Goal: Information Seeking & Learning: Learn about a topic

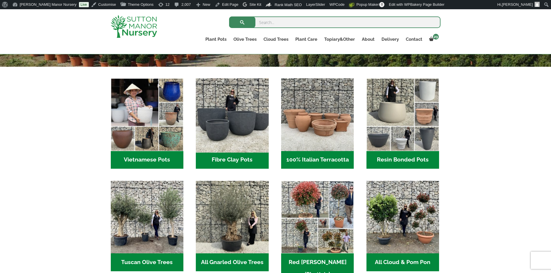
scroll to position [173, 0]
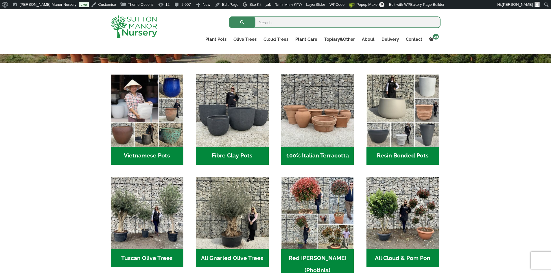
click at [165, 161] on h2 "Vietnamese Pots (55)" at bounding box center [147, 156] width 73 height 18
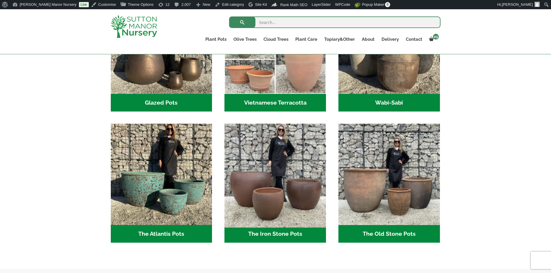
scroll to position [231, 0]
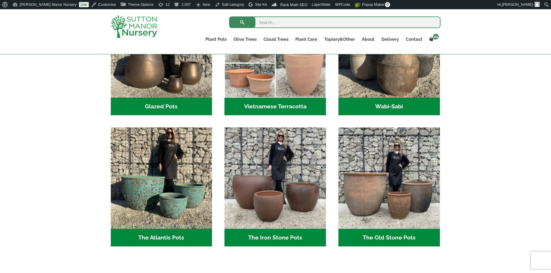
click at [190, 109] on h2 "Glazed Pots (12)" at bounding box center [161, 107] width 101 height 18
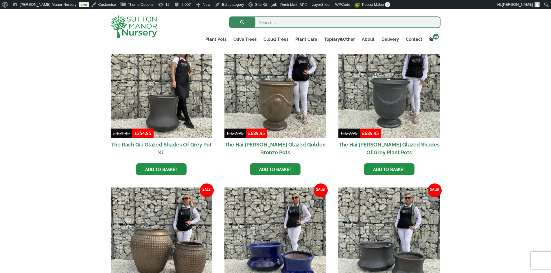
scroll to position [145, 0]
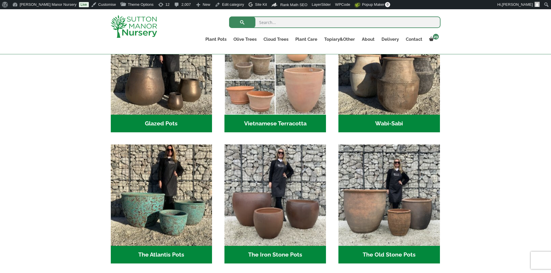
scroll to position [202, 0]
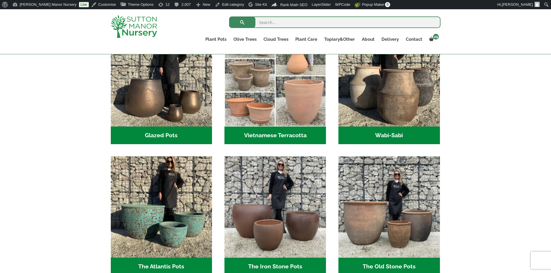
click at [378, 141] on h2 "Wabi-Sabi (14)" at bounding box center [388, 136] width 101 height 18
click at [377, 137] on h2 "Wabi-Sabi (14)" at bounding box center [388, 136] width 101 height 18
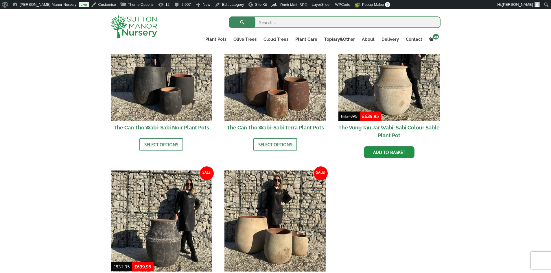
scroll to position [694, 0]
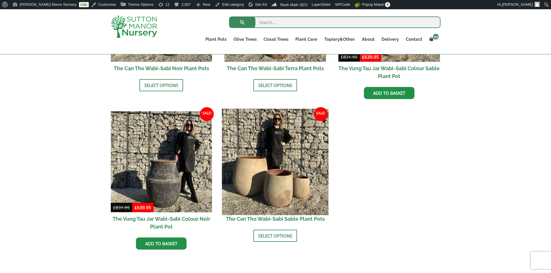
click at [279, 178] on img at bounding box center [275, 162] width 106 height 106
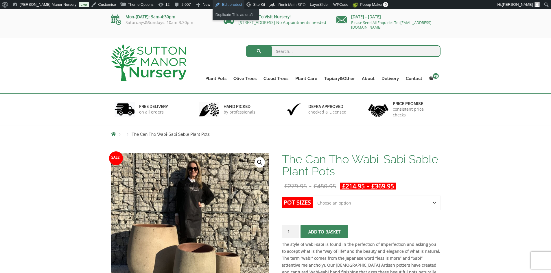
click at [212, 5] on link "Edit product" at bounding box center [228, 4] width 32 height 9
